Goal: Find specific page/section: Find specific page/section

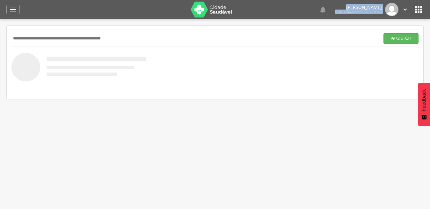
drag, startPoint x: 336, startPoint y: 5, endPoint x: 387, endPoint y: 13, distance: 52.1
click at [387, 13] on div "  Lorem ipsum dolor sit amet, sed do eiusmod tempor incididunt ut labore et d…" at bounding box center [329, 9] width 160 height 13
drag, startPoint x: 387, startPoint y: 13, endPoint x: 360, endPoint y: 8, distance: 27.2
click at [360, 8] on p "[PERSON_NAME]" at bounding box center [357, 7] width 47 height 4
click at [43, 37] on input "text" at bounding box center [193, 38] width 365 height 11
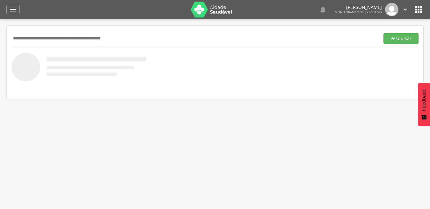
paste input "**********"
click at [383, 33] on button "Pesquisar" at bounding box center [400, 38] width 35 height 11
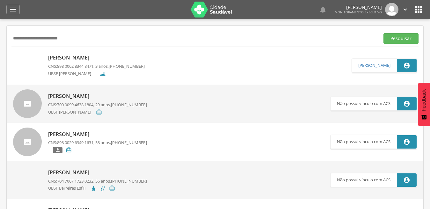
drag, startPoint x: 71, startPoint y: 37, endPoint x: 5, endPoint y: 36, distance: 65.9
click at [5, 36] on div " Supervisão  Distritos  Ubs Coordenador: - Caraúbas / [GEOGRAPHIC_DATA] Inte…" at bounding box center [215, 123] width 430 height 209
type input "**********"
click at [383, 33] on button "Pesquisar" at bounding box center [400, 38] width 35 height 11
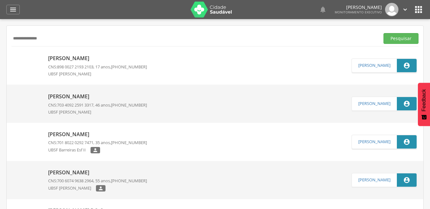
click at [87, 58] on p "[PERSON_NAME]" at bounding box center [97, 58] width 99 height 7
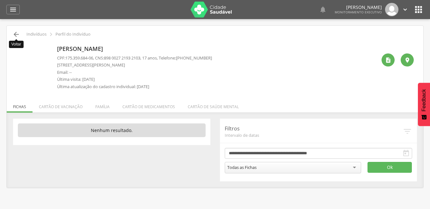
click at [16, 33] on icon "" at bounding box center [16, 35] width 8 height 8
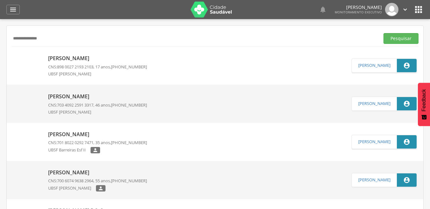
click at [94, 57] on p "[PERSON_NAME]" at bounding box center [97, 58] width 99 height 7
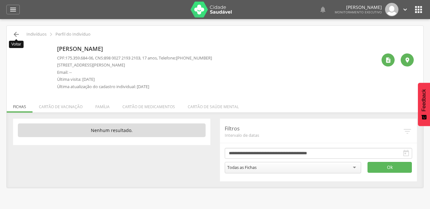
click at [17, 36] on icon "" at bounding box center [16, 35] width 8 height 8
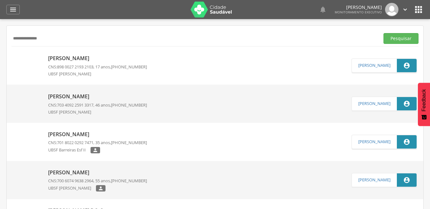
click at [108, 98] on p "[PERSON_NAME]" at bounding box center [97, 96] width 99 height 7
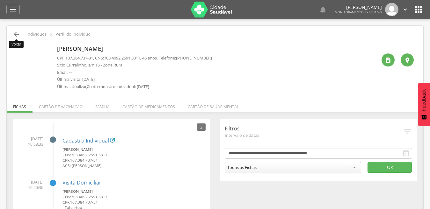
click at [18, 36] on icon "" at bounding box center [16, 35] width 8 height 8
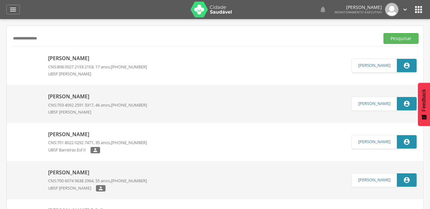
click at [103, 96] on p "[PERSON_NAME]" at bounding box center [97, 96] width 99 height 7
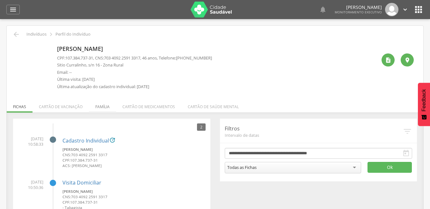
click at [101, 105] on li "Família" at bounding box center [102, 105] width 27 height 15
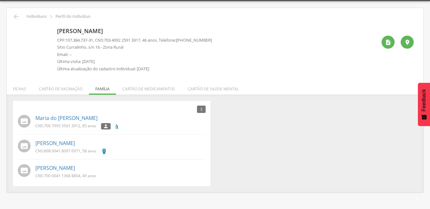
scroll to position [19, 0]
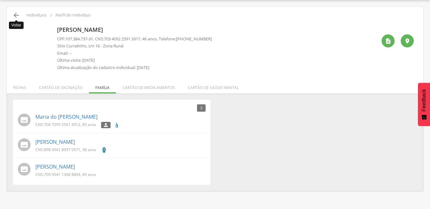
click at [16, 12] on icon "" at bounding box center [16, 15] width 8 height 8
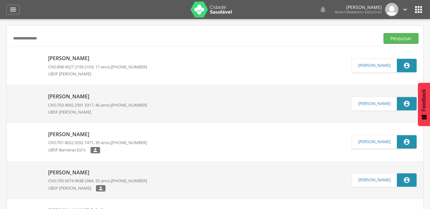
drag, startPoint x: 75, startPoint y: 38, endPoint x: 0, endPoint y: 40, distance: 75.2
click at [0, 40] on div " Supervisão  Distritos  Ubs Coordenador: - Caraúbas / [GEOGRAPHIC_DATA] Inte…" at bounding box center [215, 123] width 430 height 209
